Goal: Task Accomplishment & Management: Manage account settings

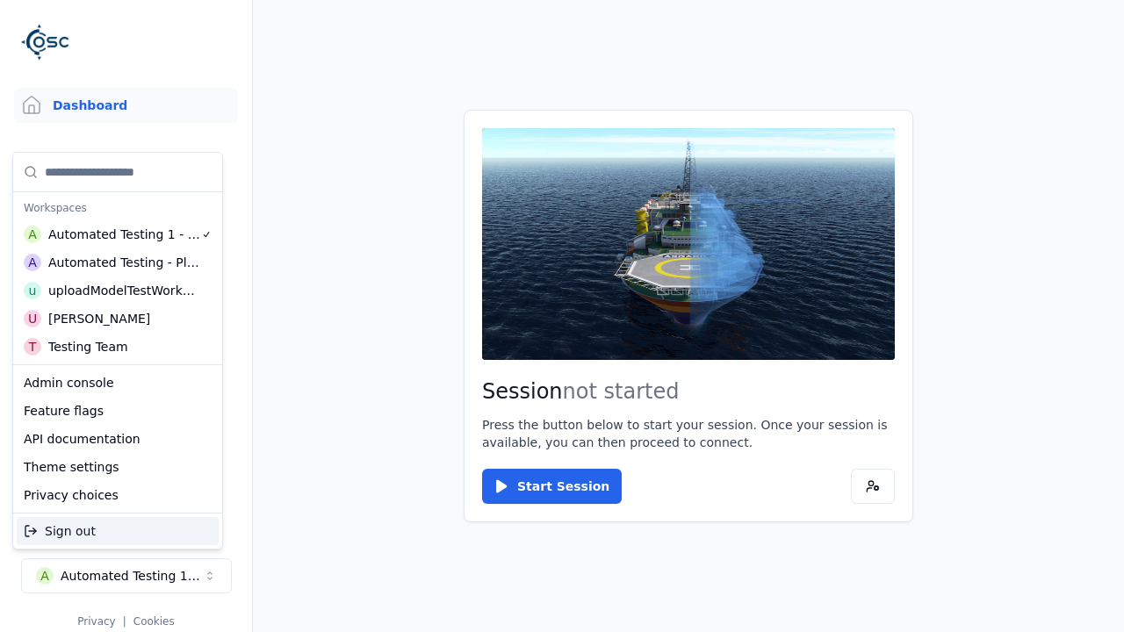
click at [118, 263] on div "Automated Testing - Playwright" at bounding box center [124, 263] width 152 height 18
click at [562, 316] on html "Support Dashboard Assets 3D Models Scenes Datasets Recordings Support Documenta…" at bounding box center [562, 316] width 1124 height 632
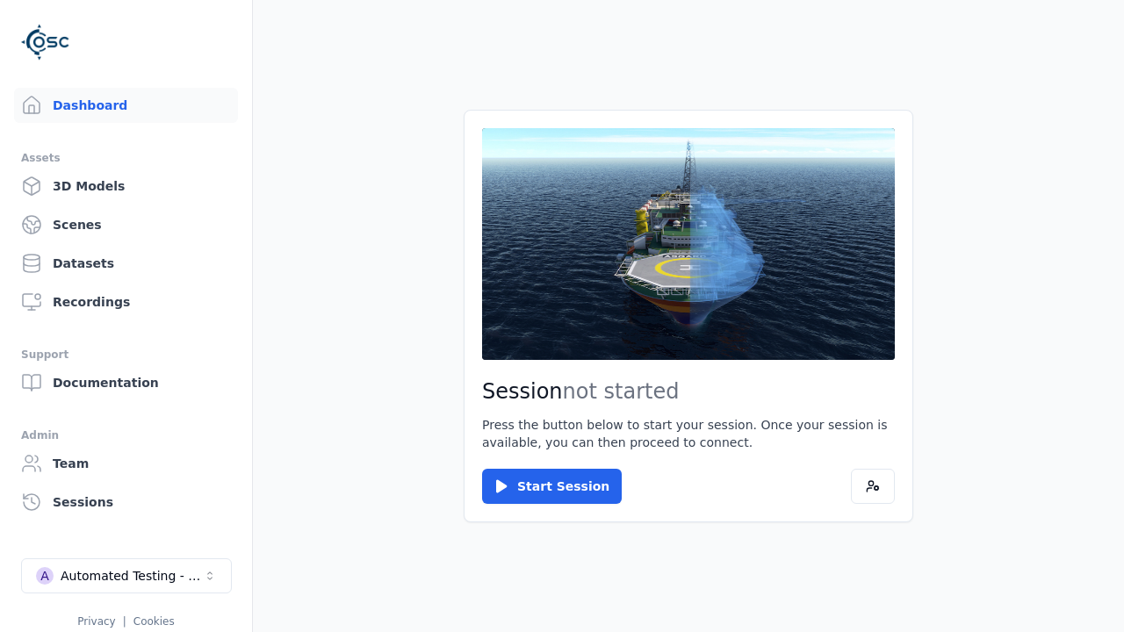
click at [126, 186] on link "3D Models" at bounding box center [126, 186] width 224 height 35
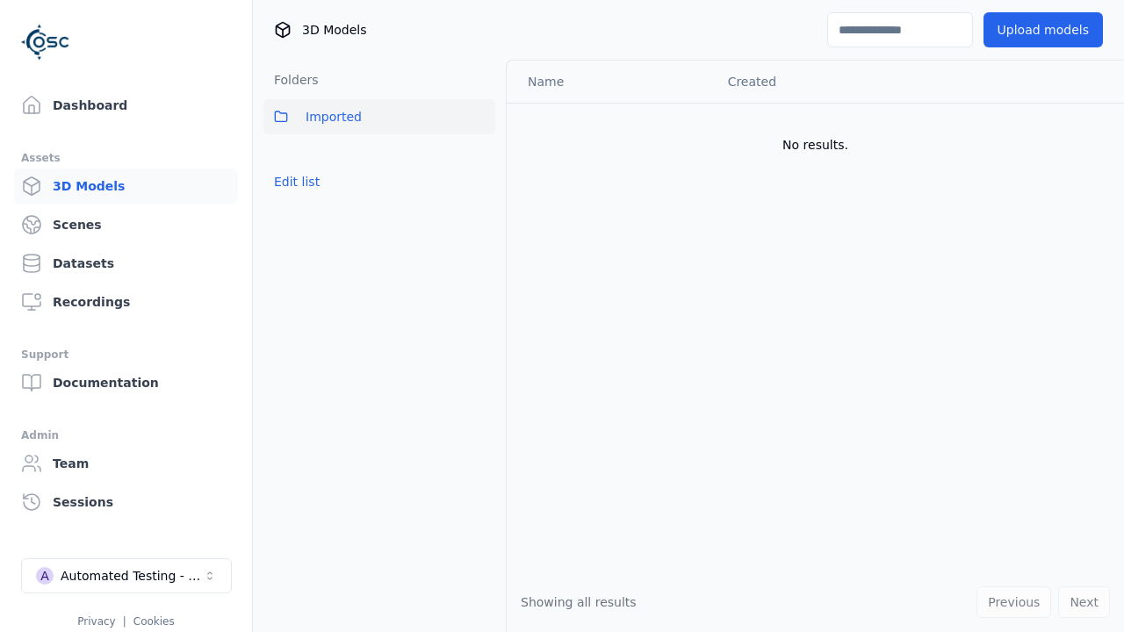
click at [297, 182] on button "Edit list" at bounding box center [297, 182] width 67 height 32
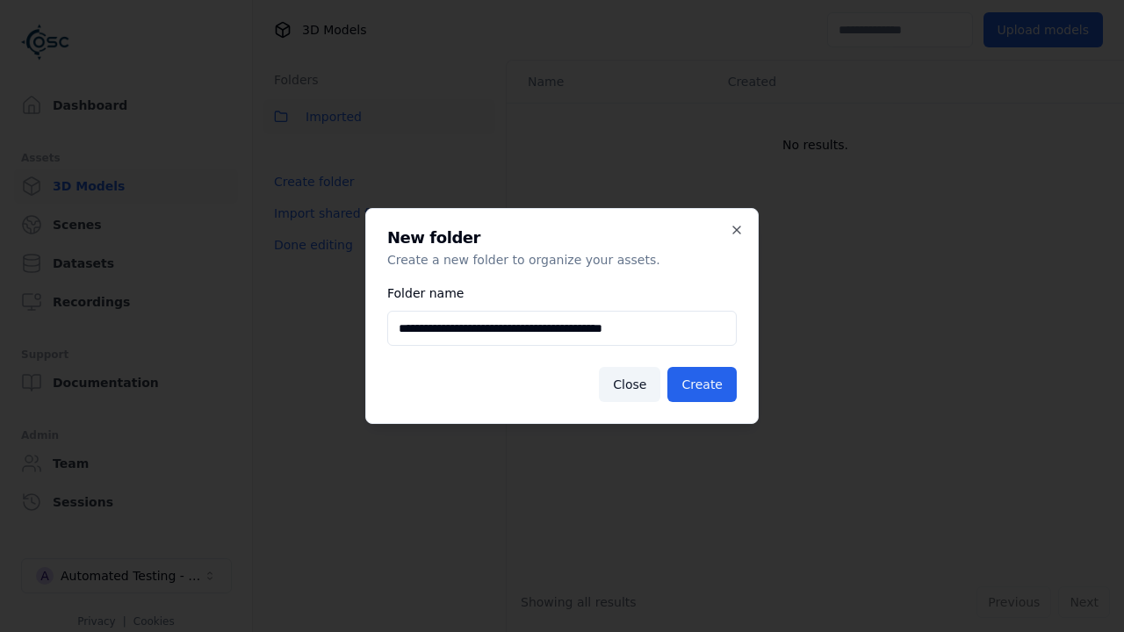
type input "**********"
click at [702, 385] on button "Create" at bounding box center [702, 384] width 69 height 35
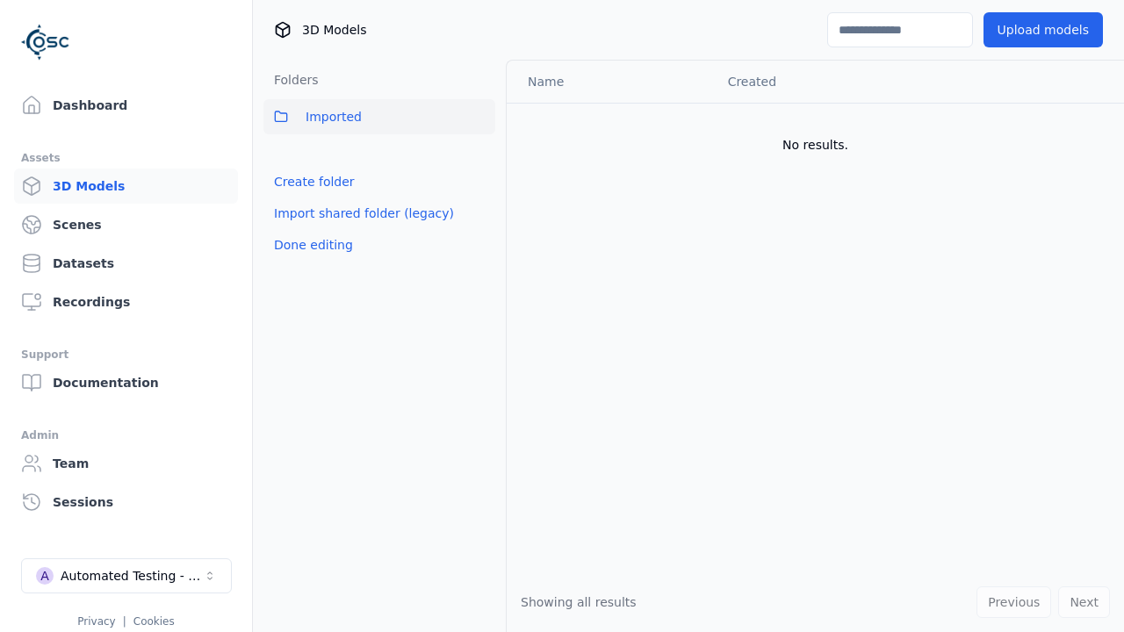
click at [313, 245] on button "Done editing" at bounding box center [314, 245] width 100 height 32
click at [297, 229] on button "Done editing" at bounding box center [314, 245] width 100 height 32
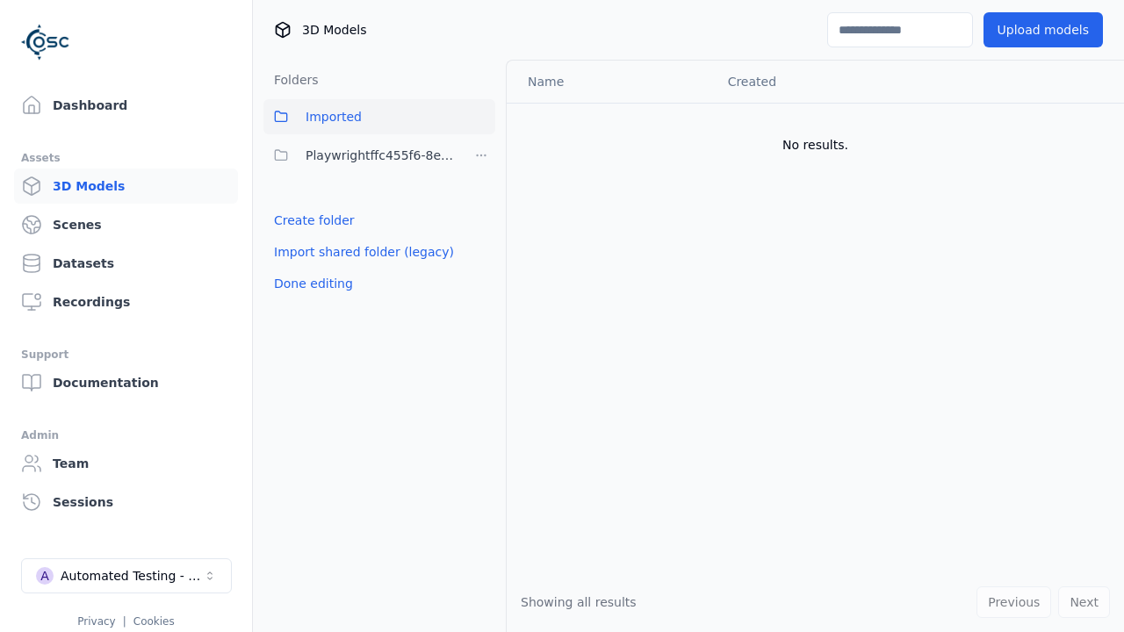
click at [481, 155] on html "Support Dashboard Assets 3D Models Scenes Datasets Recordings Support Documenta…" at bounding box center [562, 316] width 1124 height 632
click at [481, 248] on div "Rename" at bounding box center [481, 248] width 118 height 28
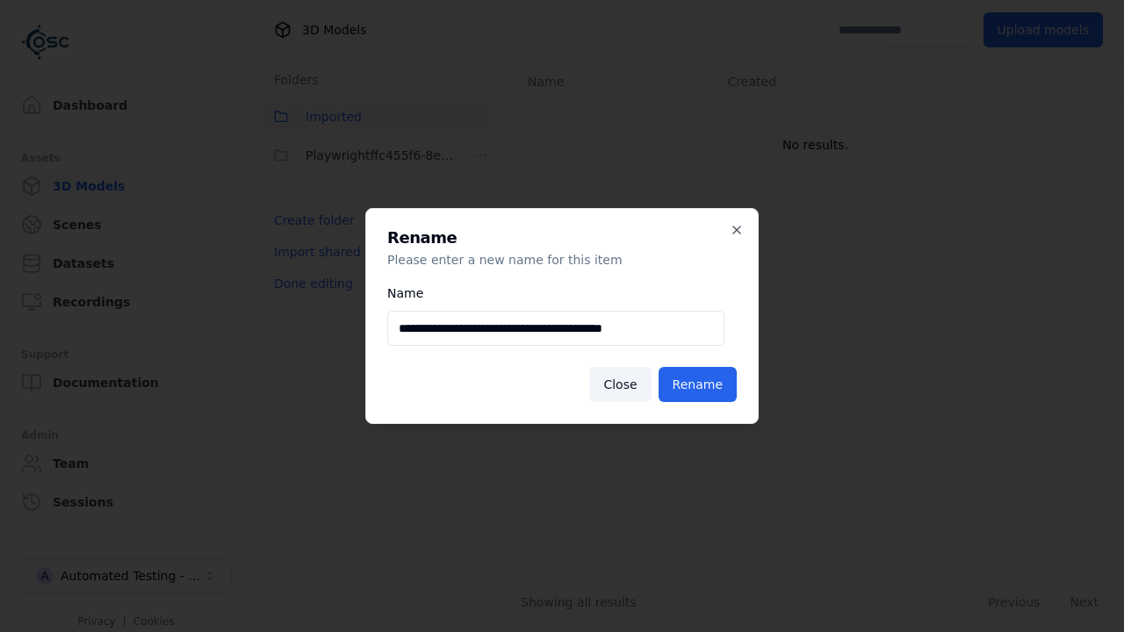
click at [556, 329] on input "**********" at bounding box center [555, 328] width 337 height 35
type input "**********"
click at [697, 385] on button "Rename" at bounding box center [698, 384] width 78 height 35
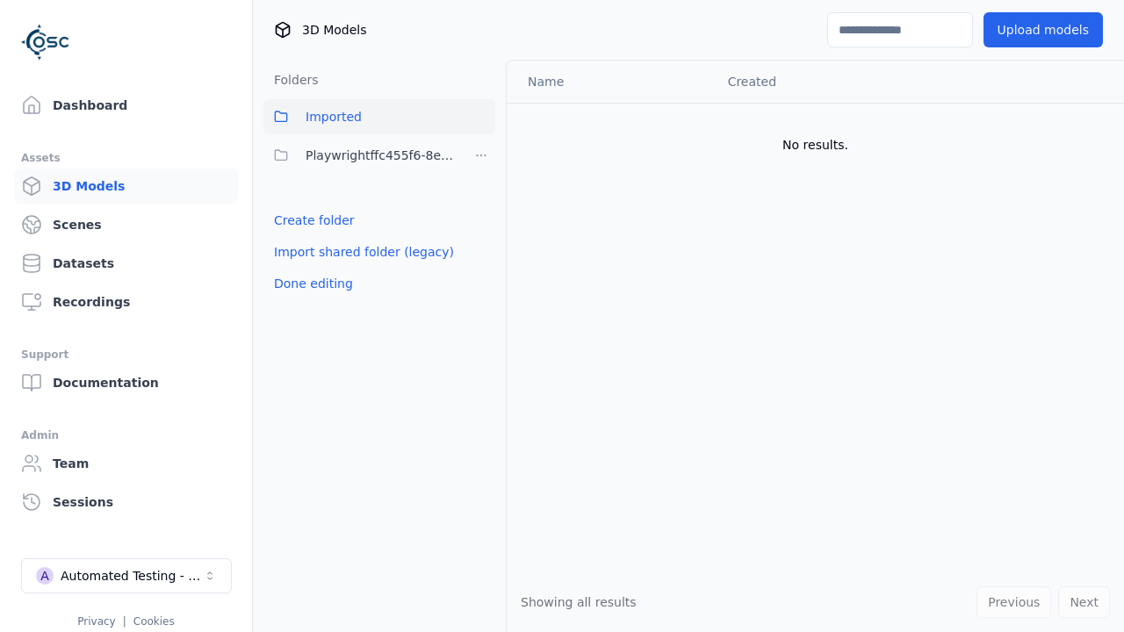
click at [313, 284] on button "Done editing" at bounding box center [314, 284] width 100 height 32
click at [297, 268] on button "Done editing" at bounding box center [314, 284] width 100 height 32
click at [481, 155] on html "Support Dashboard Assets 3D Models Scenes Datasets Recordings Support Documenta…" at bounding box center [562, 316] width 1124 height 632
click at [481, 276] on div "Delete" at bounding box center [481, 276] width 118 height 28
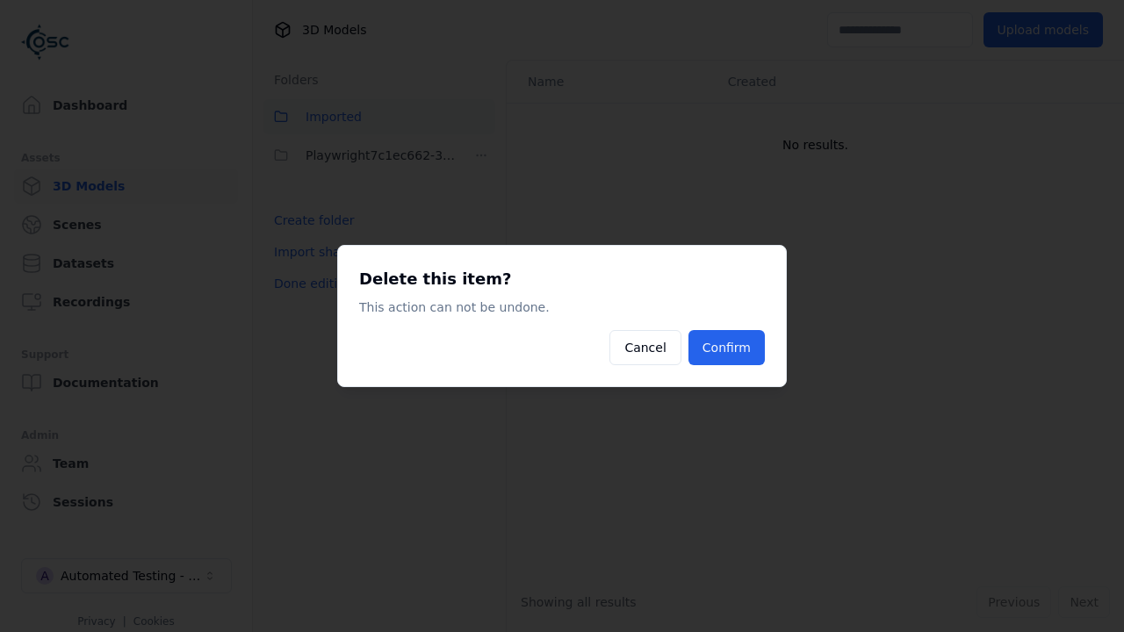
click at [726, 348] on button "Confirm" at bounding box center [727, 347] width 76 height 35
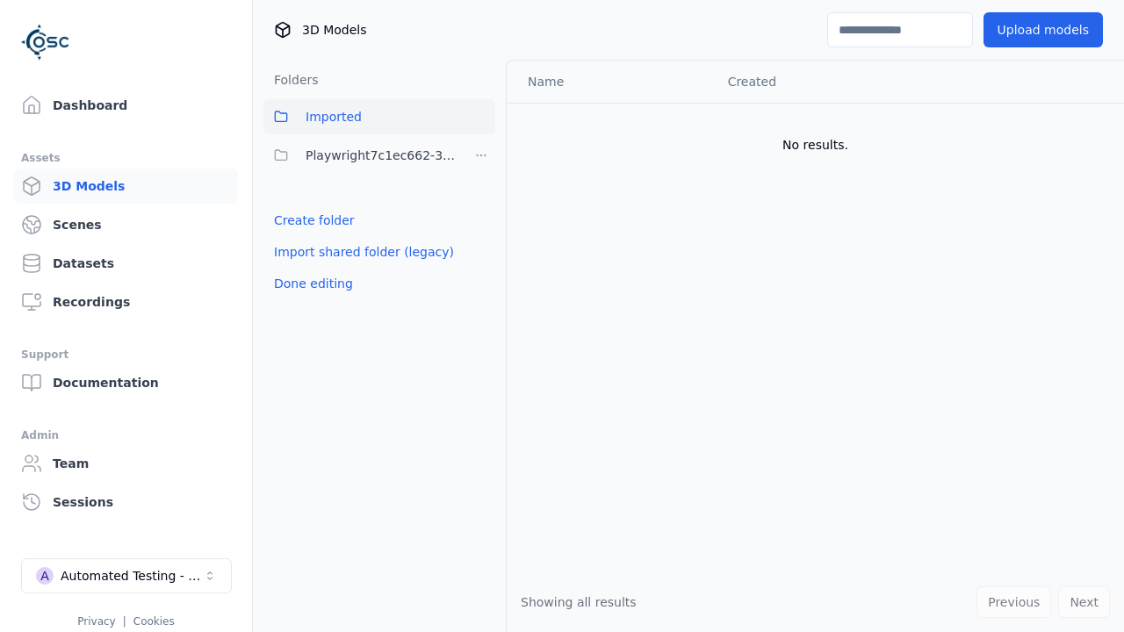
click at [313, 284] on button "Done editing" at bounding box center [314, 284] width 100 height 32
